Goal: Register for event/course

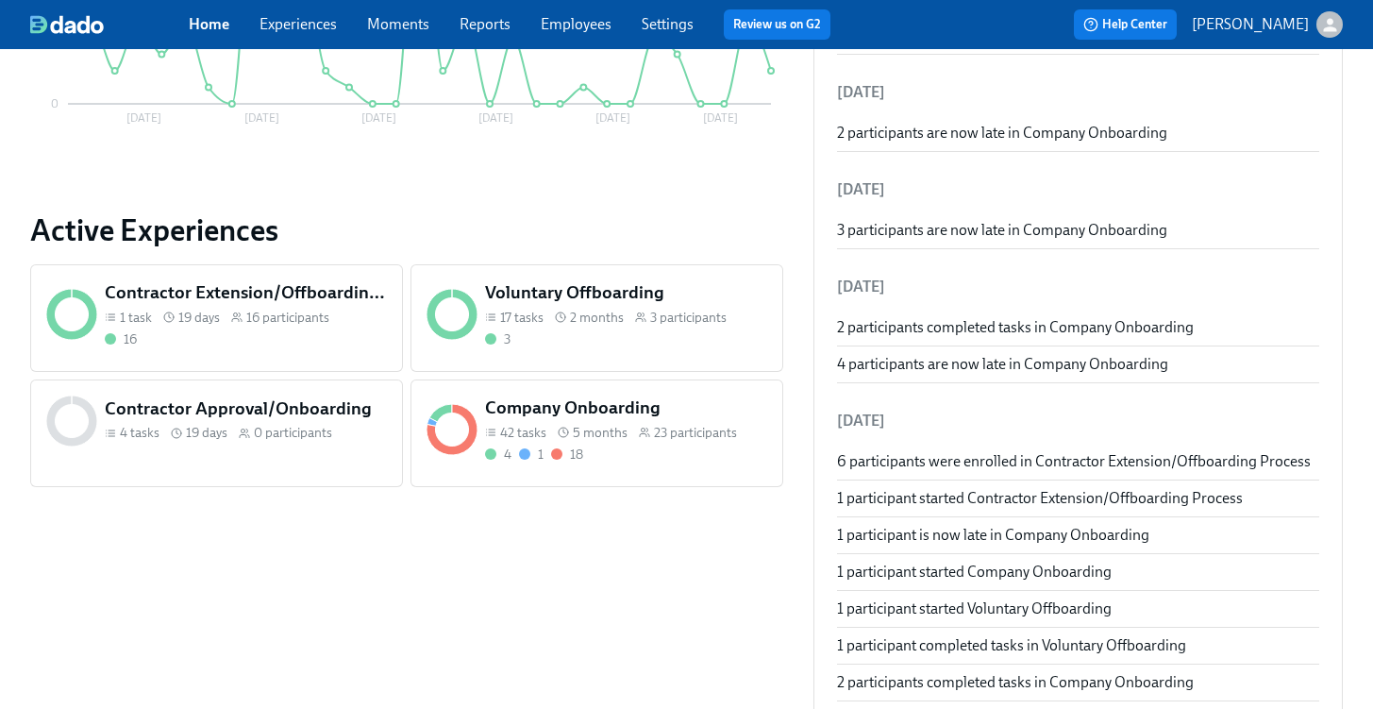
scroll to position [689, 0]
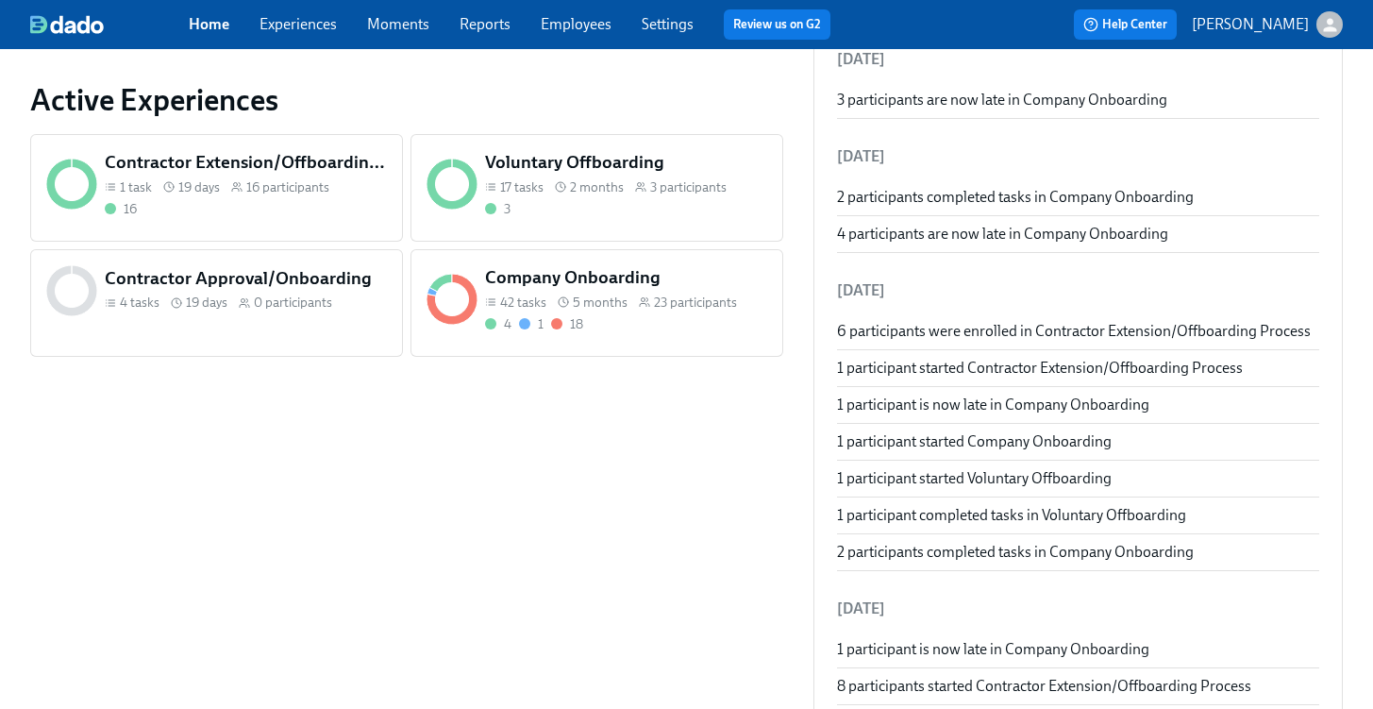
click at [642, 294] on div "23 participants" at bounding box center [688, 303] width 98 height 18
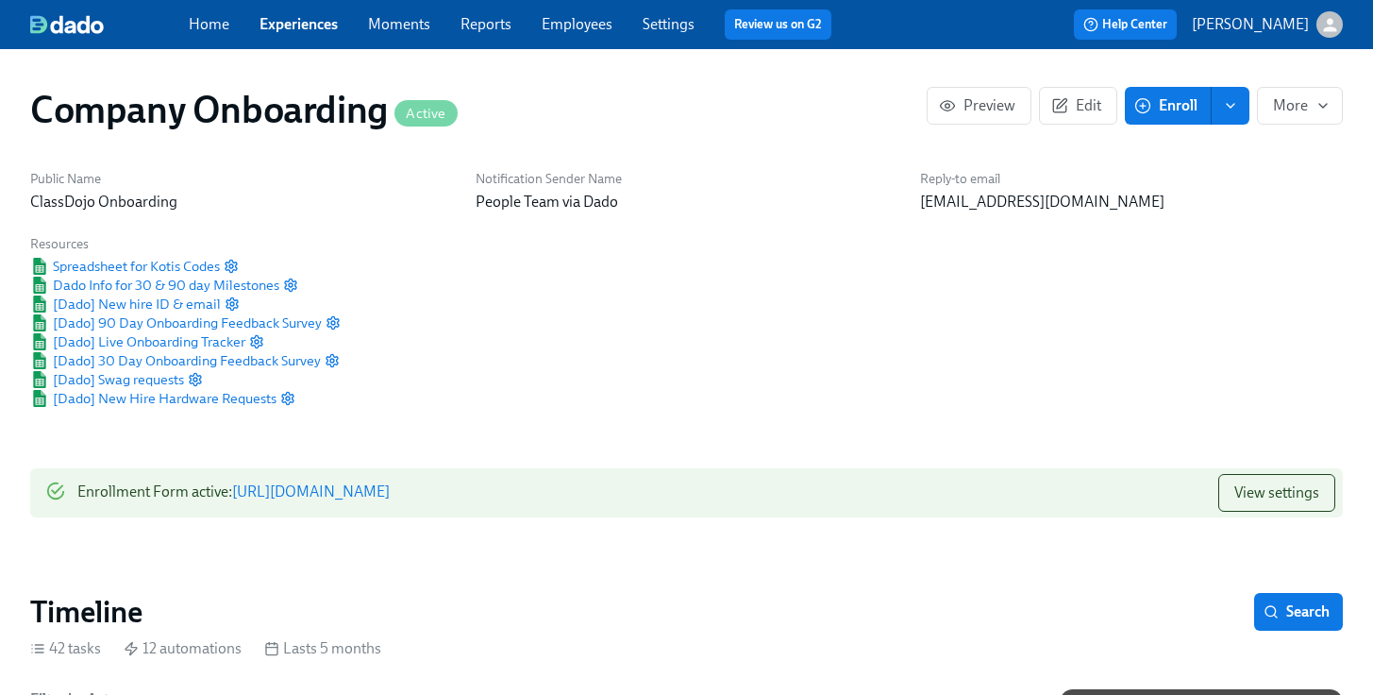
click at [1186, 115] on button "Enroll" at bounding box center [1168, 106] width 87 height 38
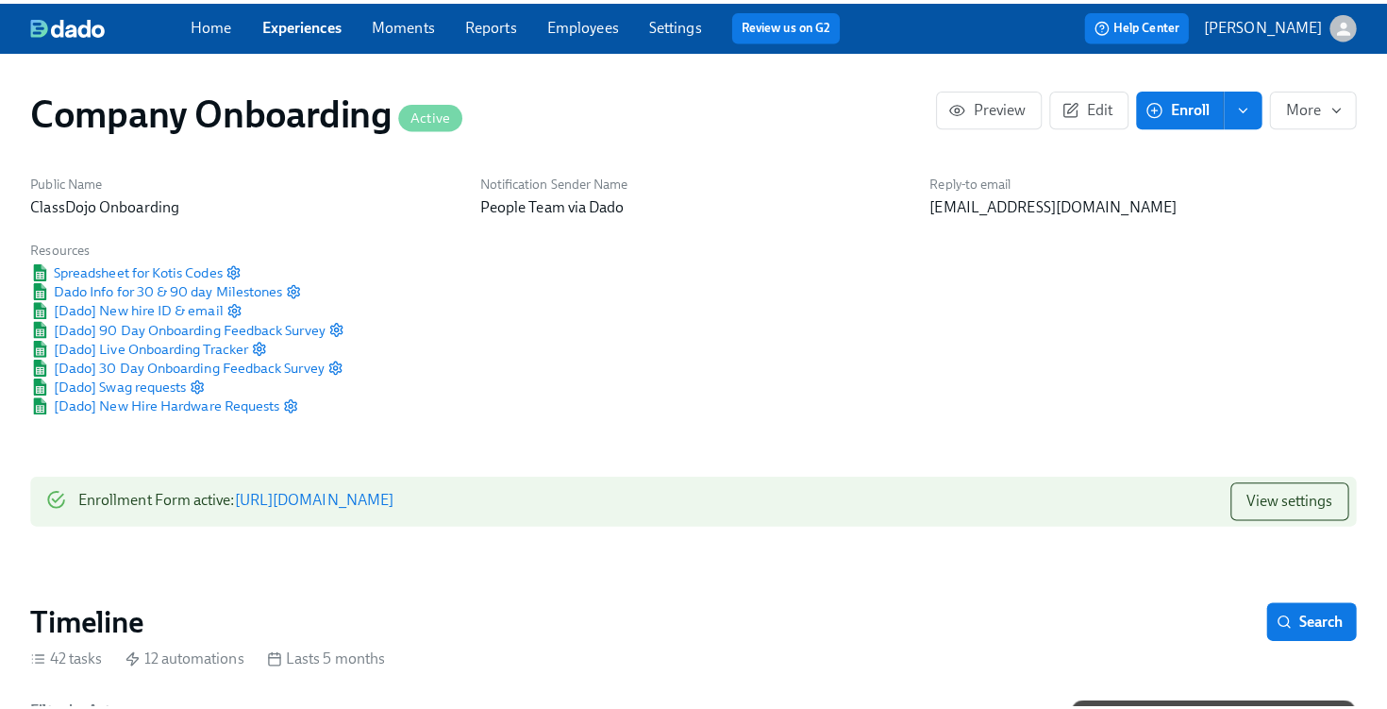
scroll to position [0, 28921]
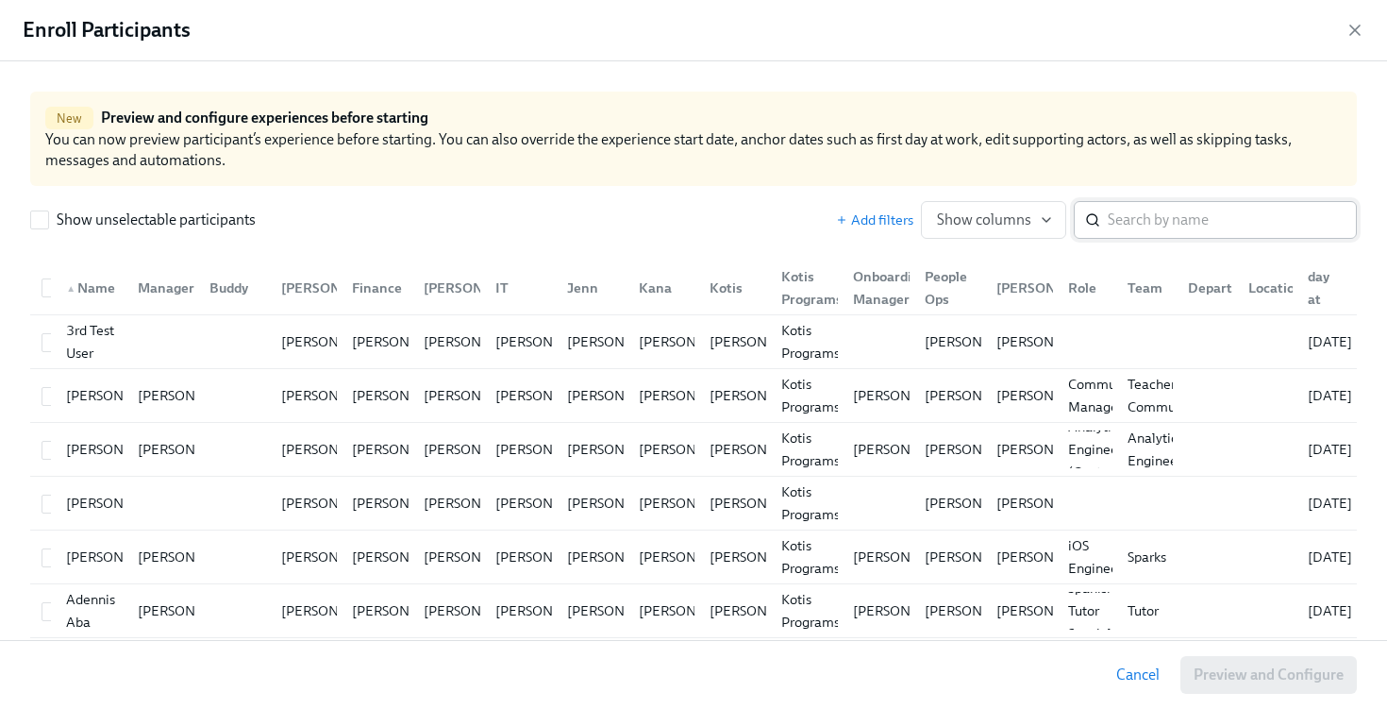
click at [1150, 227] on input "search" at bounding box center [1232, 220] width 249 height 38
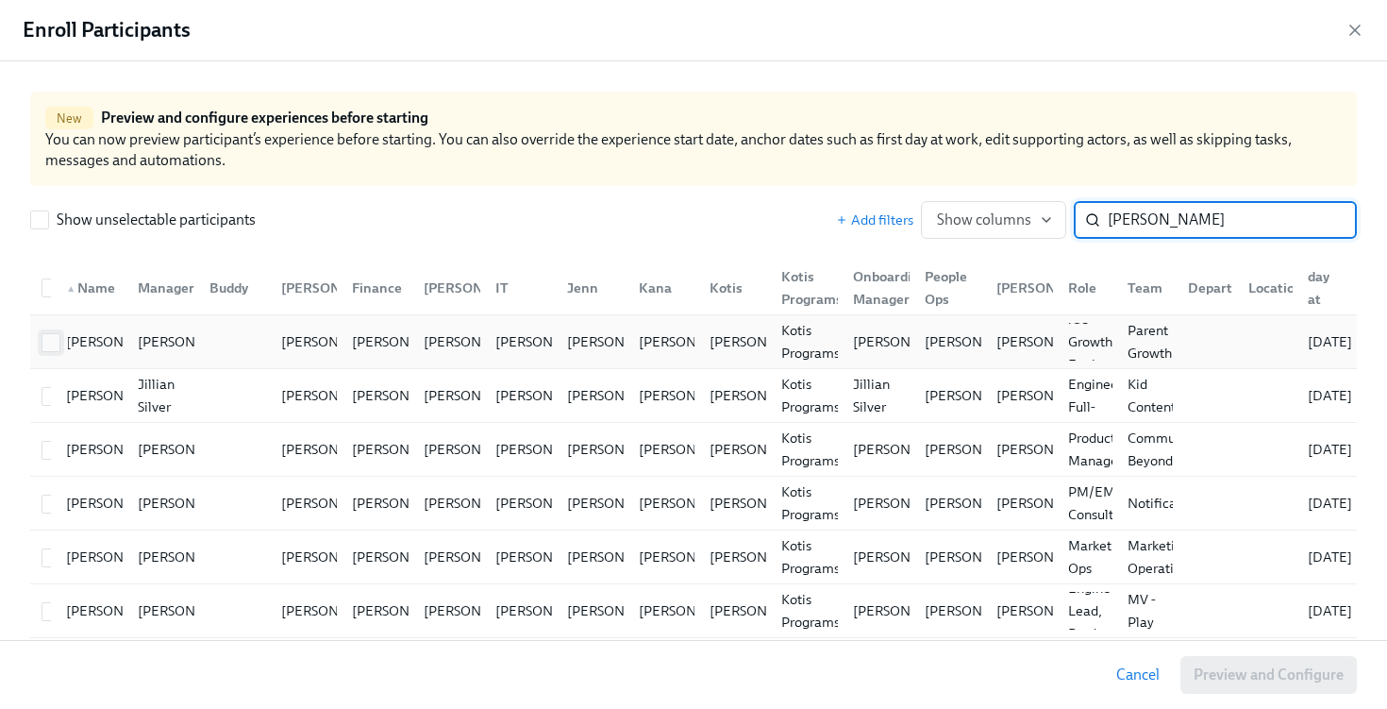
type input "[PERSON_NAME]"
click at [49, 343] on input "checkbox" at bounding box center [50, 342] width 17 height 17
checkbox input "true"
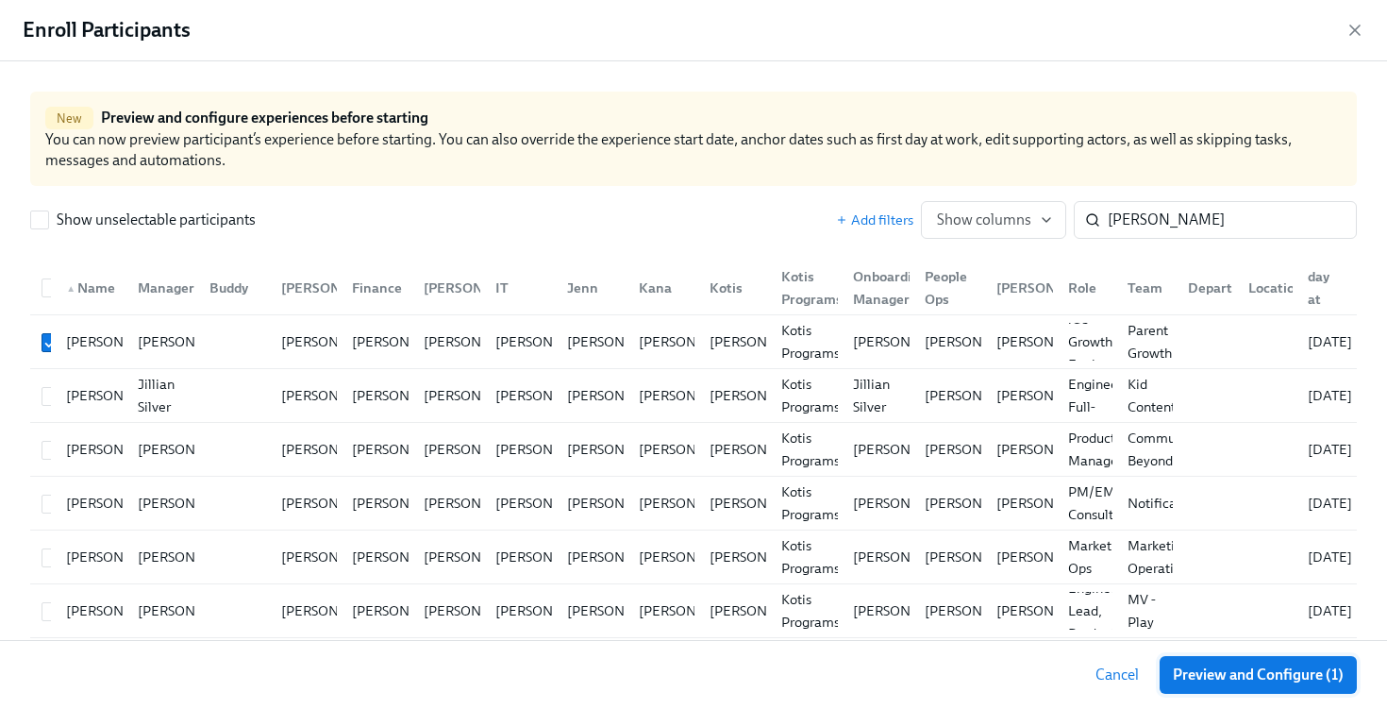
click at [1253, 674] on span "Preview and Configure (1)" at bounding box center [1258, 674] width 171 height 19
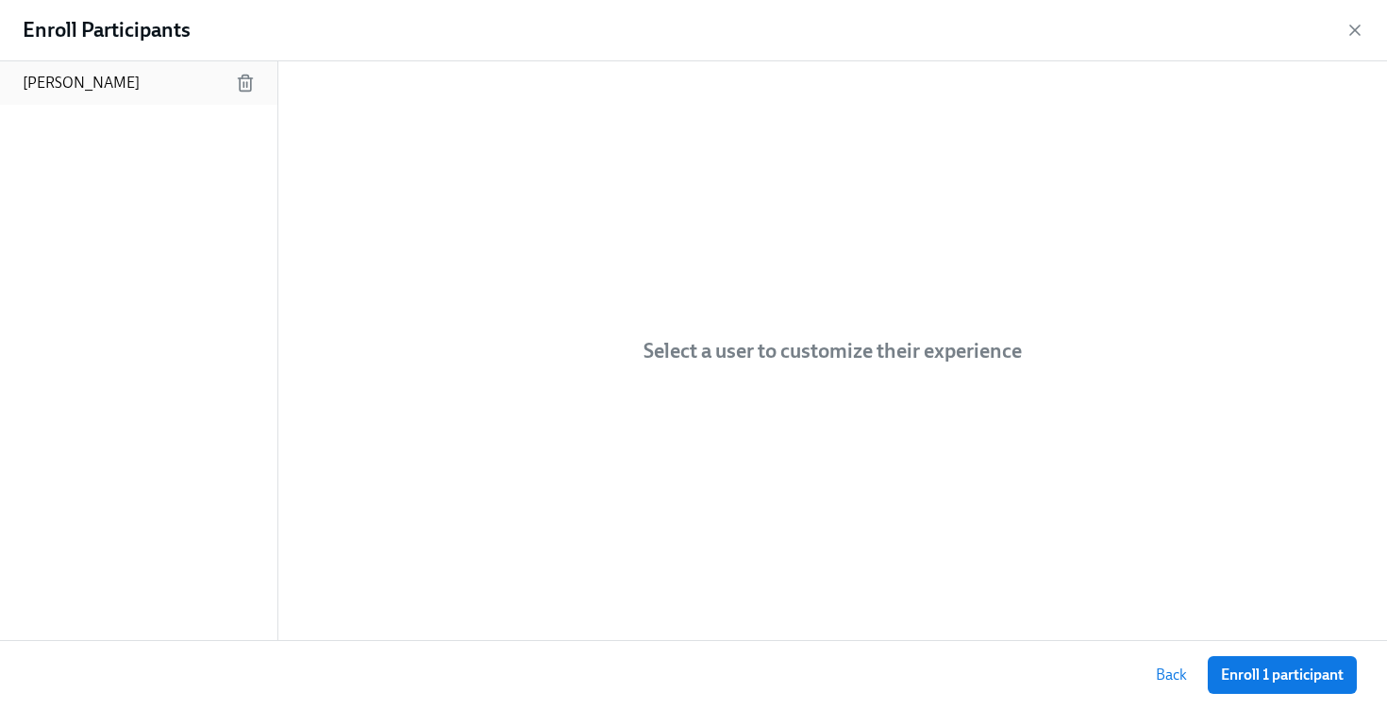
click at [38, 84] on p "[PERSON_NAME]" at bounding box center [81, 83] width 117 height 21
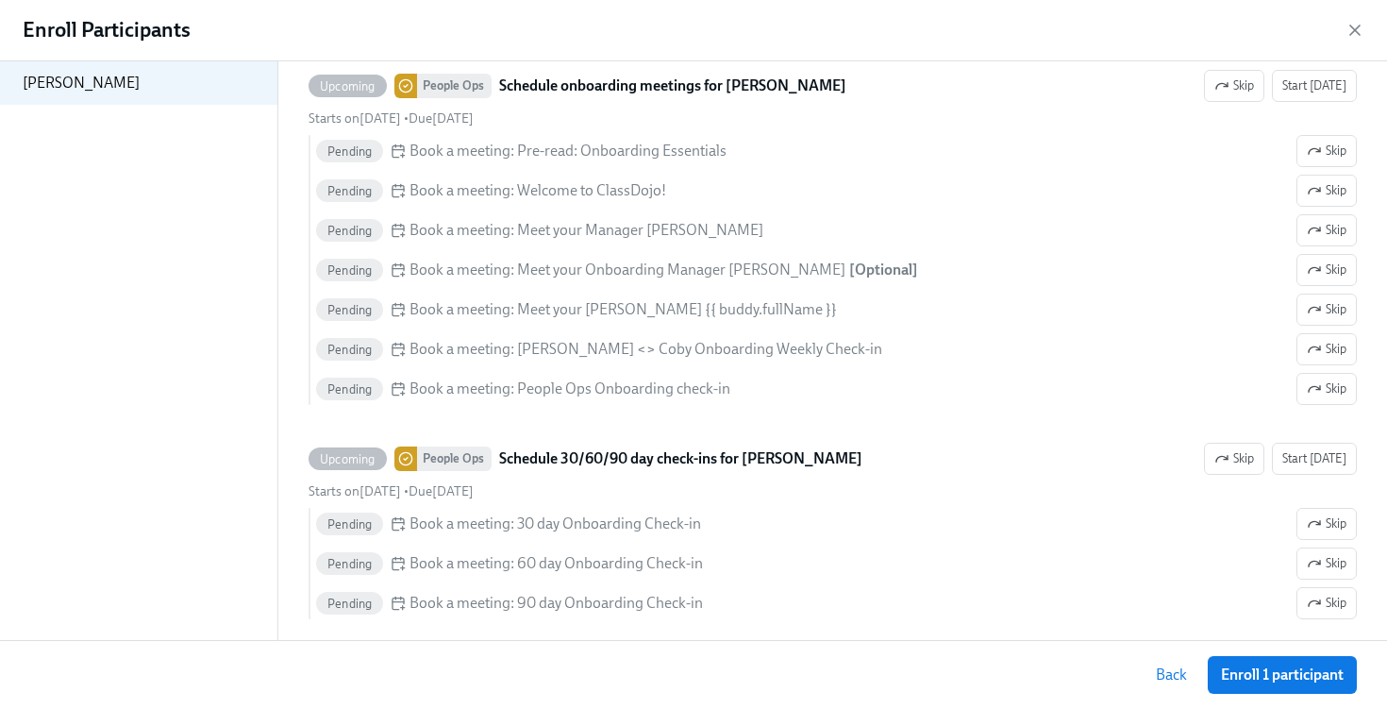
scroll to position [4241, 0]
